Goal: Task Accomplishment & Management: Manage account settings

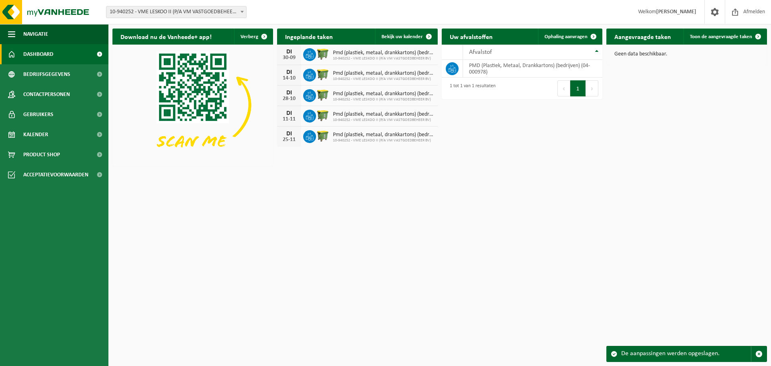
drag, startPoint x: 749, startPoint y: 9, endPoint x: 769, endPoint y: 36, distance: 33.5
click at [749, 9] on span "Afmelden" at bounding box center [755, 12] width 26 height 24
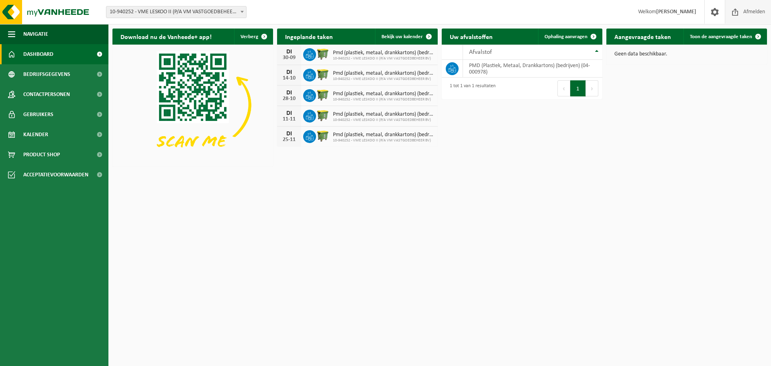
click at [756, 12] on span "Afmelden" at bounding box center [755, 12] width 26 height 24
click at [763, 12] on span "Afmelden" at bounding box center [755, 12] width 26 height 24
click at [759, 11] on span "Afmelden" at bounding box center [755, 12] width 26 height 24
